Goal: Task Accomplishment & Management: Use online tool/utility

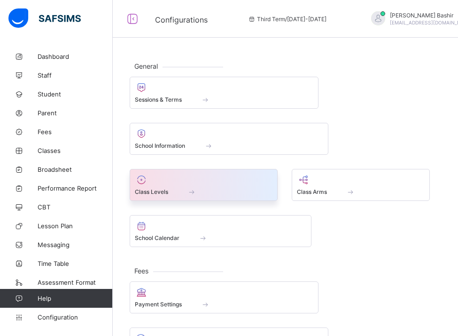
click at [267, 185] on div at bounding box center [204, 179] width 138 height 11
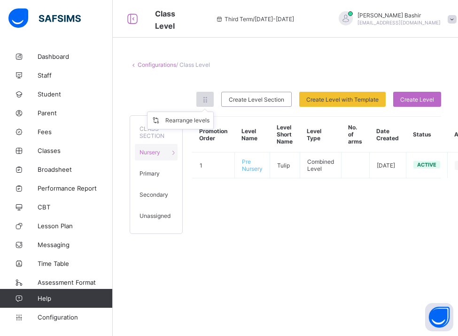
click at [204, 96] on icon at bounding box center [205, 99] width 8 height 7
click at [202, 123] on div "Rearrange levels" at bounding box center [187, 120] width 44 height 9
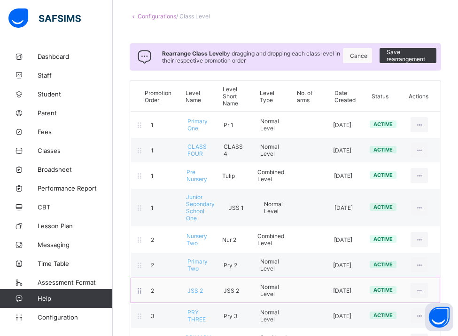
scroll to position [50, 0]
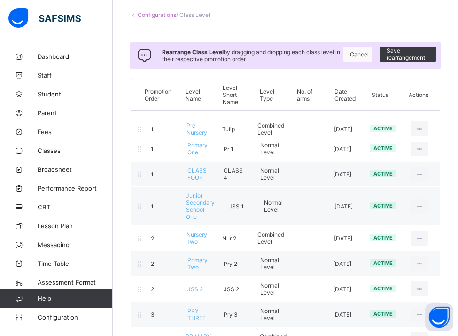
drag, startPoint x: 141, startPoint y: 176, endPoint x: 141, endPoint y: 128, distance: 47.5
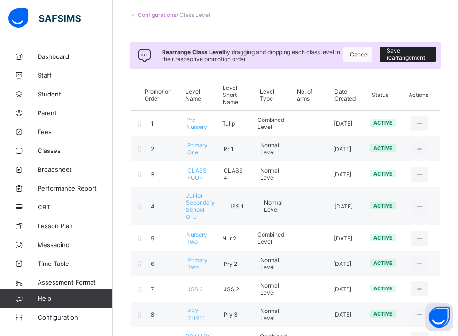
click at [385, 56] on div "Save rearrangement" at bounding box center [408, 54] width 57 height 15
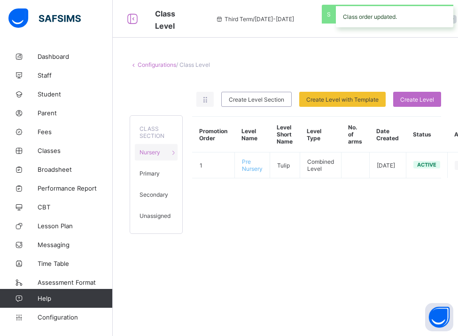
scroll to position [0, 0]
click at [212, 97] on div at bounding box center [204, 99] width 17 height 15
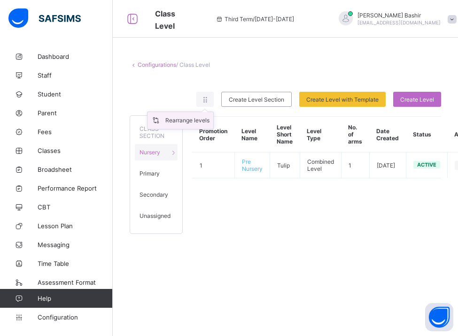
click at [199, 121] on div "Rearrange levels" at bounding box center [187, 120] width 44 height 9
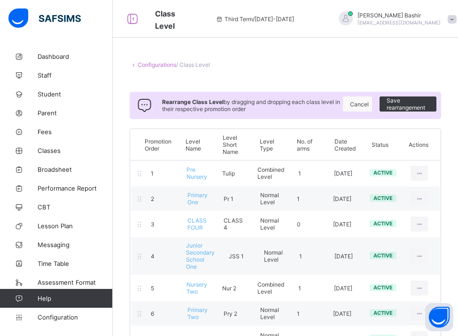
click at [145, 64] on link "Configurations" at bounding box center [157, 64] width 39 height 7
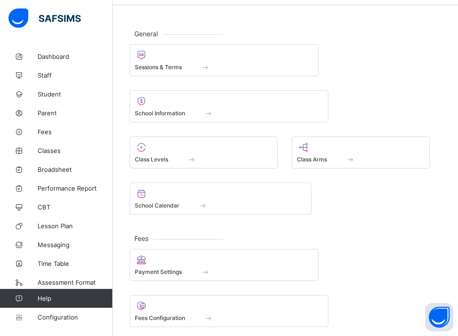
scroll to position [40, 0]
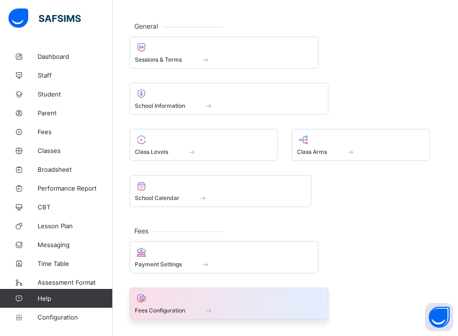
click at [253, 303] on div at bounding box center [229, 297] width 189 height 11
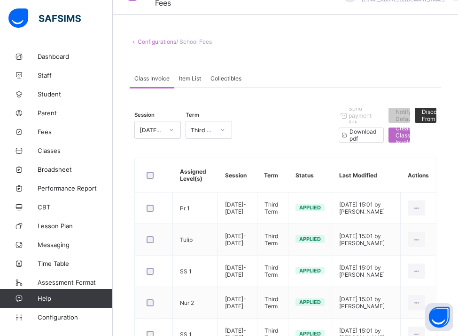
scroll to position [24, 0]
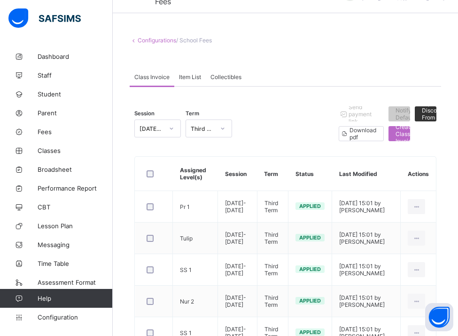
click at [185, 78] on span "Item List" at bounding box center [190, 76] width 22 height 7
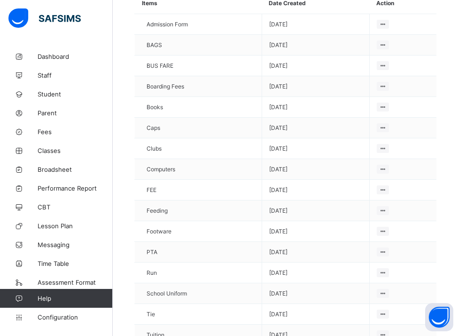
scroll to position [0, 0]
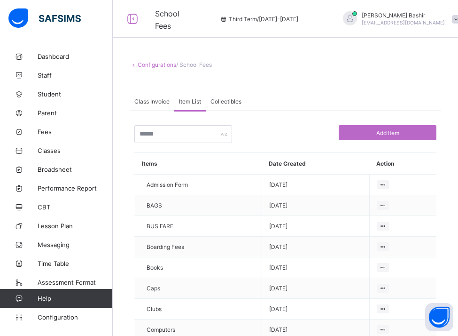
click at [152, 102] on span "Class Invoice" at bounding box center [151, 101] width 35 height 7
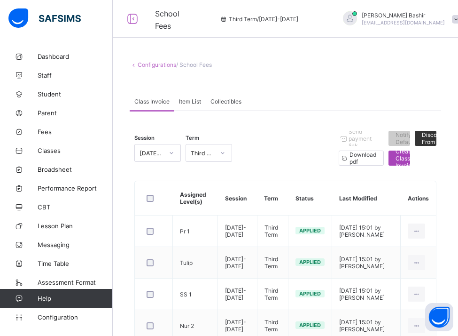
click at [399, 164] on span "Create Class Invoice" at bounding box center [405, 158] width 19 height 21
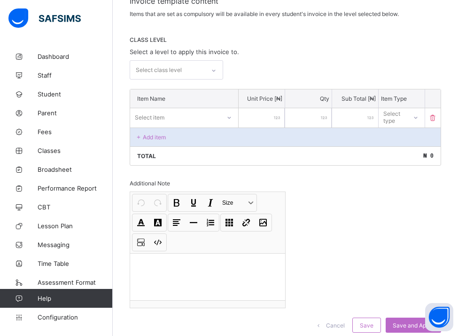
scroll to position [179, 0]
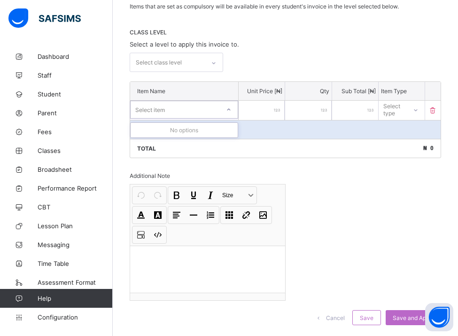
click at [196, 108] on div "Select item" at bounding box center [175, 109] width 89 height 13
click at [296, 154] on div "Total ₦ 0" at bounding box center [285, 148] width 311 height 19
click at [201, 106] on div "Select item" at bounding box center [175, 109] width 90 height 13
click at [197, 112] on div "Select item" at bounding box center [175, 109] width 89 height 13
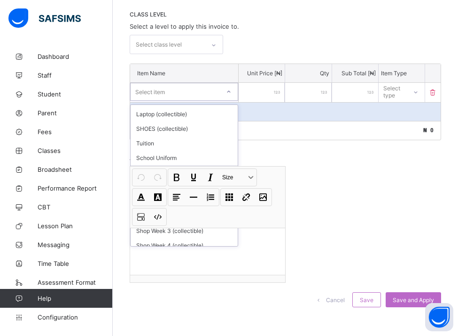
scroll to position [346, 0]
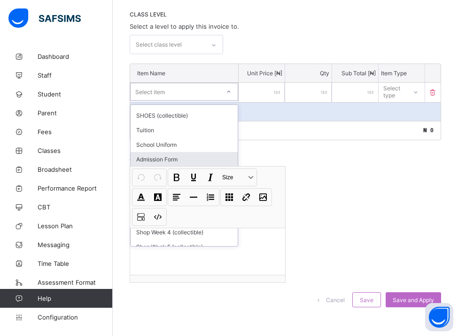
click at [322, 158] on div "Invoice template content Items that are set as compulsory will be available in …" at bounding box center [286, 144] width 312 height 346
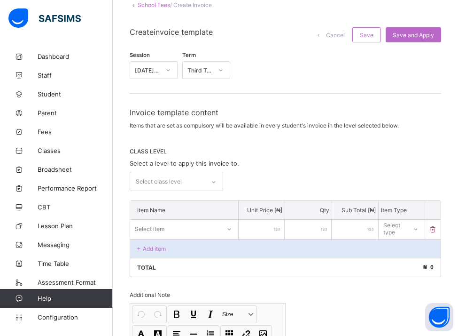
scroll to position [0, 0]
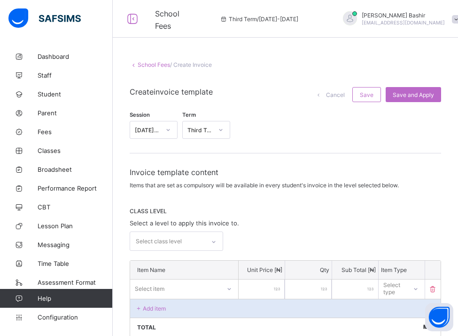
click at [146, 69] on div "School Fees / Create Invoice Create invoice template Cancel Save Save and Apply…" at bounding box center [286, 291] width 346 height 489
click at [146, 67] on link "School Fees" at bounding box center [154, 64] width 32 height 7
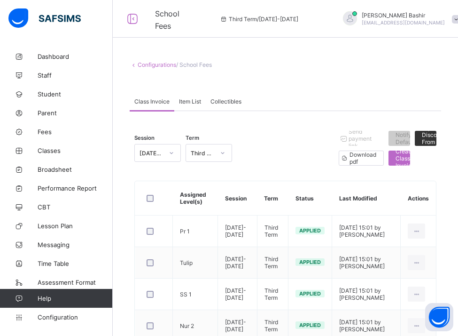
click at [148, 65] on link "Configurations" at bounding box center [157, 64] width 39 height 7
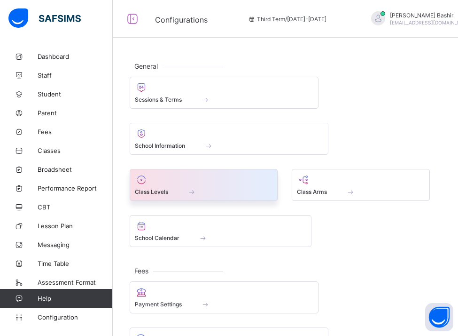
click at [189, 186] on span at bounding box center [204, 186] width 138 height 2
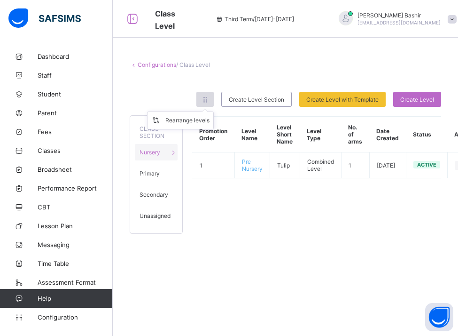
click at [207, 102] on icon at bounding box center [205, 99] width 8 height 7
click at [198, 121] on div "Rearrange levels" at bounding box center [187, 120] width 44 height 9
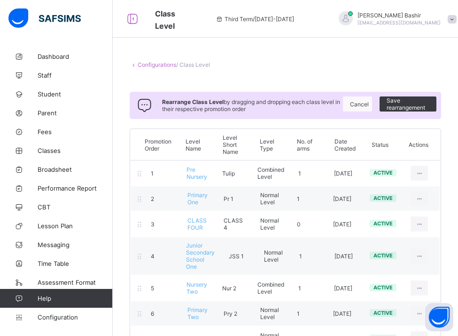
click at [169, 67] on link "Configurations" at bounding box center [157, 64] width 39 height 7
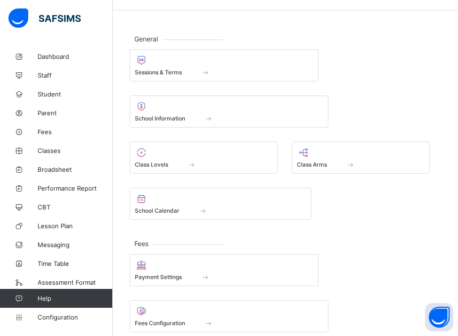
scroll to position [28, 0]
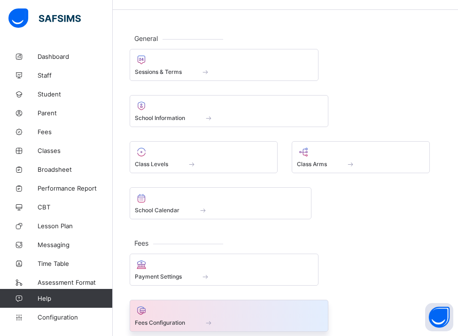
click at [248, 318] on span at bounding box center [229, 317] width 189 height 2
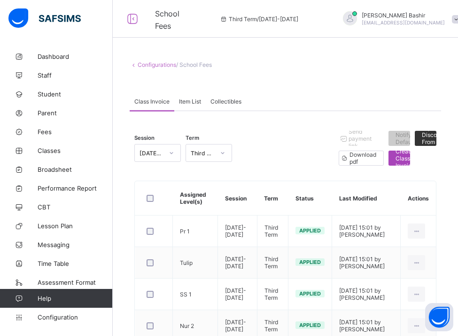
click at [394, 162] on div "Create Class Invoice" at bounding box center [400, 157] width 22 height 15
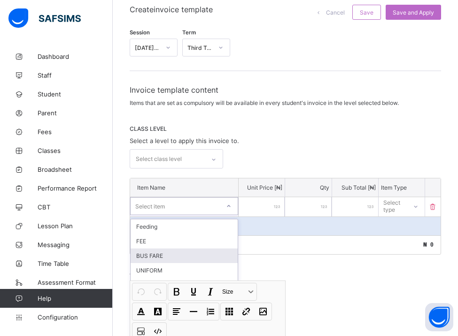
click at [208, 287] on div "Invoice template content Items that are set as compulsory will be available in …" at bounding box center [286, 258] width 312 height 346
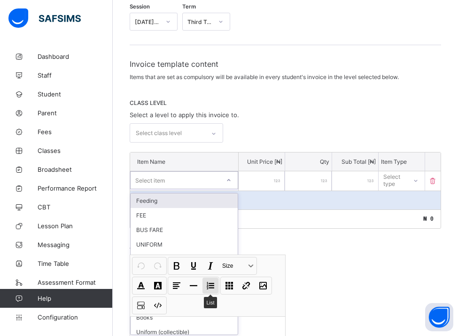
scroll to position [109, 0]
click at [192, 194] on div "Feeding" at bounding box center [184, 200] width 107 height 15
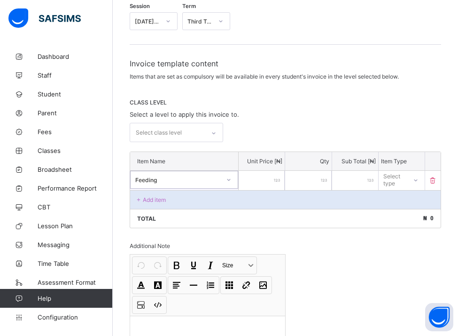
click at [189, 181] on div "Feeding" at bounding box center [178, 179] width 86 height 7
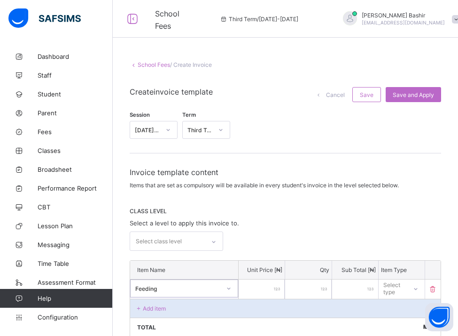
click at [312, 192] on div "Invoice template content Items that are set as compulsory will be available in …" at bounding box center [286, 340] width 312 height 346
